Goal: Find specific page/section: Find specific page/section

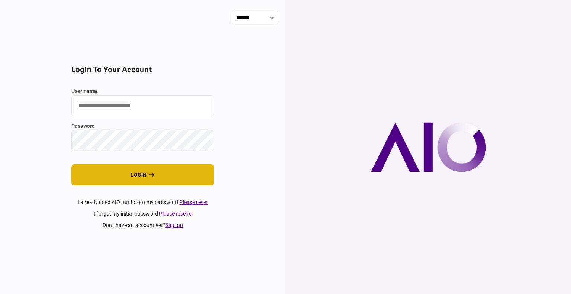
type input "****"
click at [129, 168] on button "login" at bounding box center [142, 174] width 143 height 21
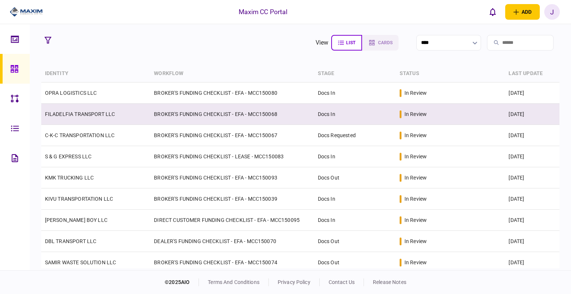
click at [91, 115] on link "FILADELFIA TRANSPORT LLC" at bounding box center [80, 114] width 70 height 6
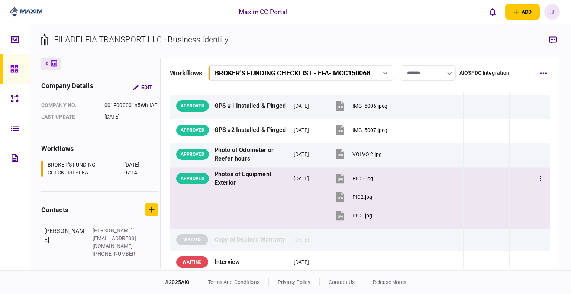
scroll to position [707, 0]
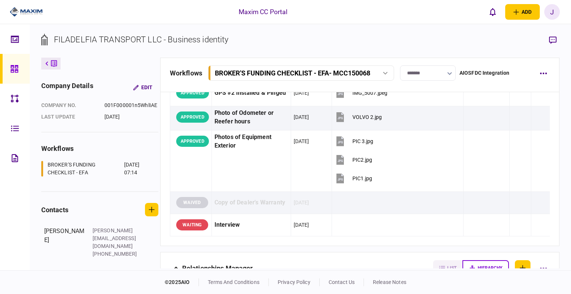
click at [9, 71] on link at bounding box center [15, 69] width 30 height 30
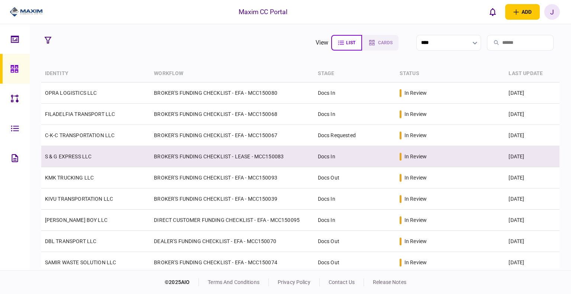
click at [270, 154] on td "BROKER'S FUNDING CHECKLIST - LEASE - MCC150083" at bounding box center [231, 156] width 163 height 21
